Goal: Contribute content

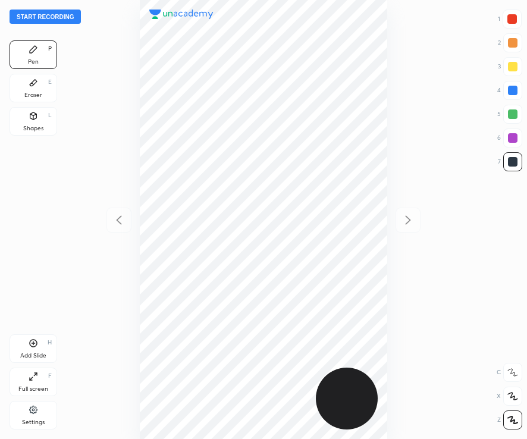
scroll to position [439, 336]
click at [68, 13] on button "Start recording" at bounding box center [45, 17] width 71 height 14
click at [512, 23] on div at bounding box center [512, 19] width 10 height 10
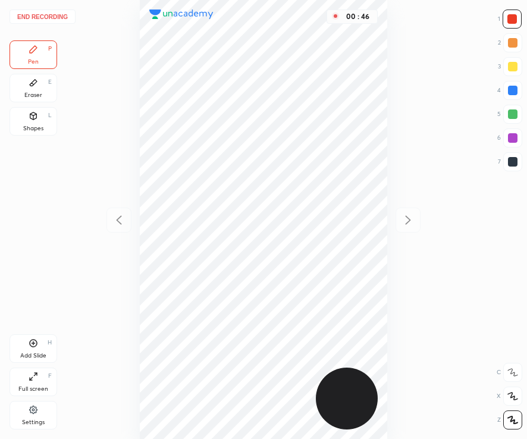
click at [515, 165] on div at bounding box center [513, 162] width 10 height 10
click at [38, 353] on div "Add Slide" at bounding box center [33, 356] width 26 height 6
click at [38, 354] on div "Add Slide" at bounding box center [33, 356] width 26 height 6
click at [515, 20] on div at bounding box center [512, 19] width 10 height 10
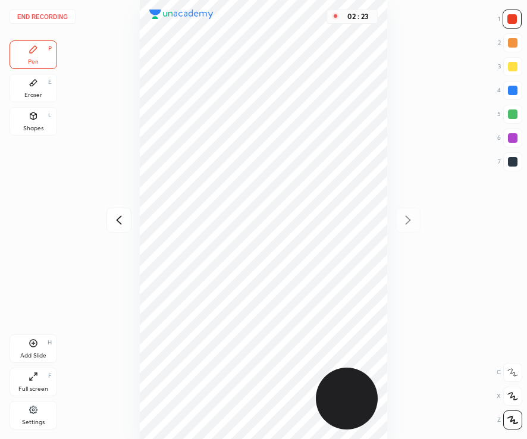
click at [31, 126] on div "Shapes" at bounding box center [33, 129] width 20 height 6
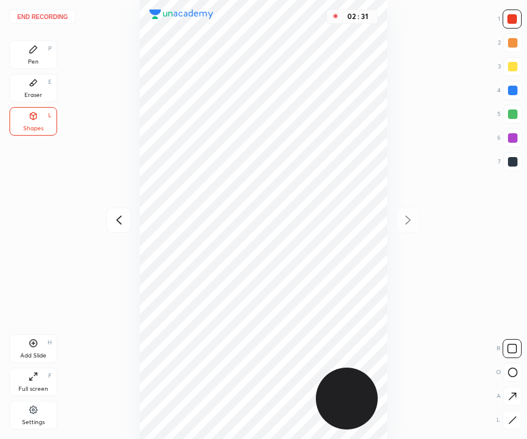
click at [43, 17] on button "End recording" at bounding box center [43, 17] width 66 height 14
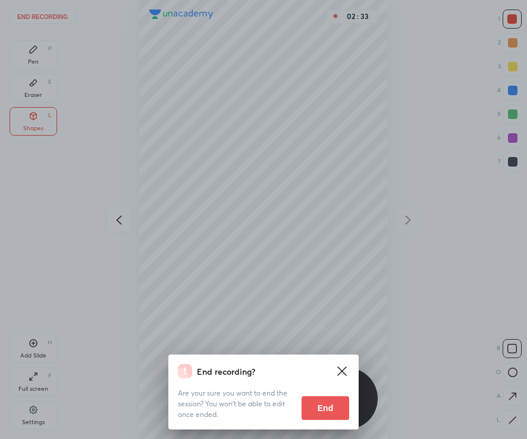
click at [333, 409] on button "End" at bounding box center [326, 408] width 48 height 24
